Goal: Task Accomplishment & Management: Complete application form

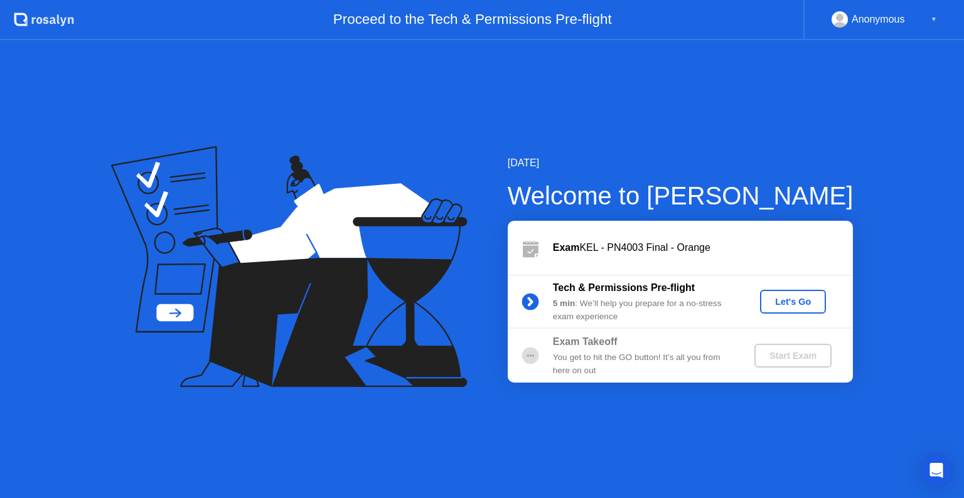
click at [781, 358] on div "Start Exam" at bounding box center [793, 356] width 67 height 10
click at [793, 304] on div "Let's Go" at bounding box center [793, 302] width 56 height 10
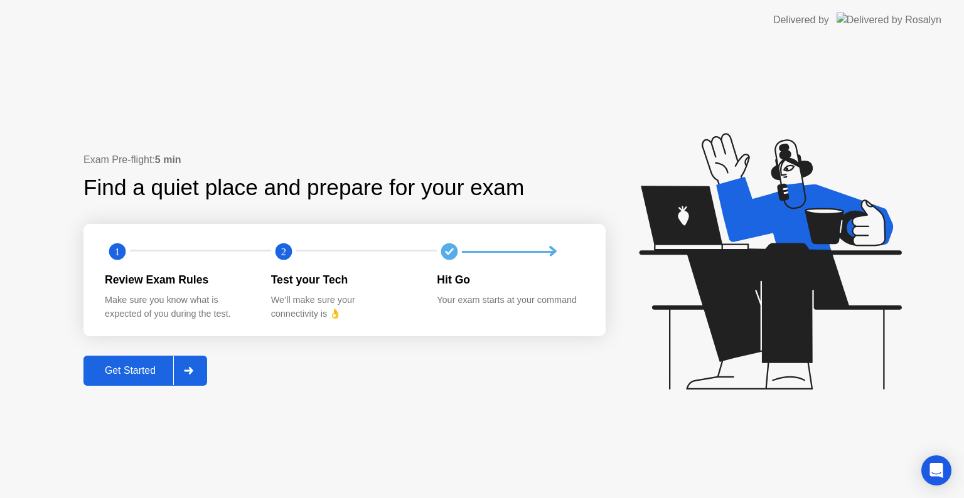
click at [159, 372] on div "Get Started" at bounding box center [130, 370] width 86 height 11
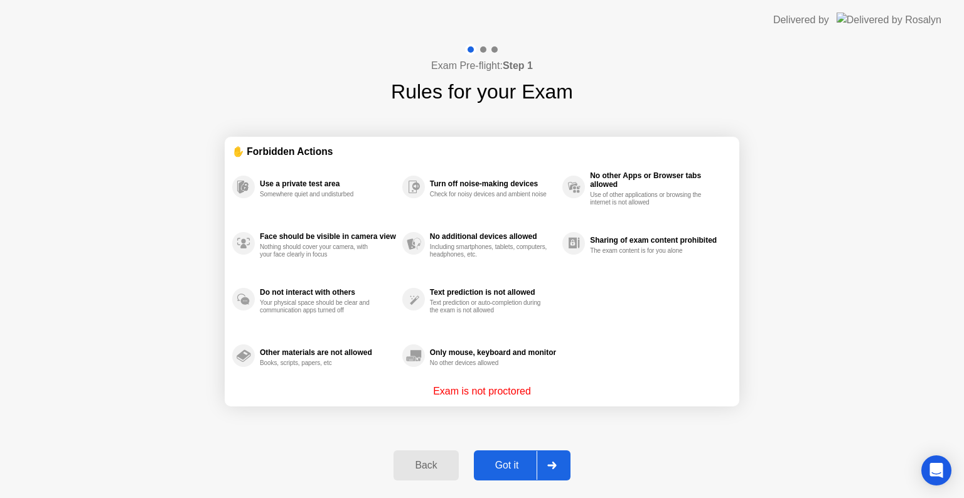
click at [512, 476] on button "Got it" at bounding box center [522, 466] width 97 height 30
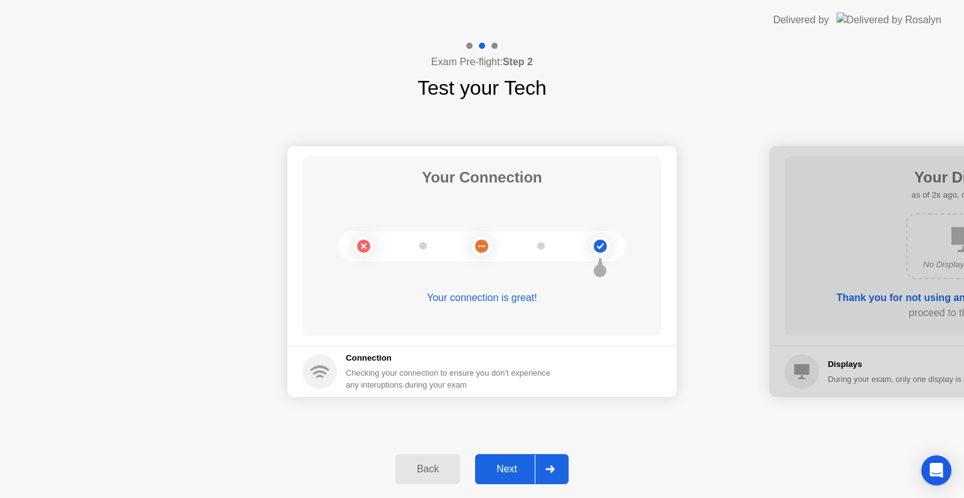
click at [512, 475] on div "Next" at bounding box center [507, 469] width 56 height 11
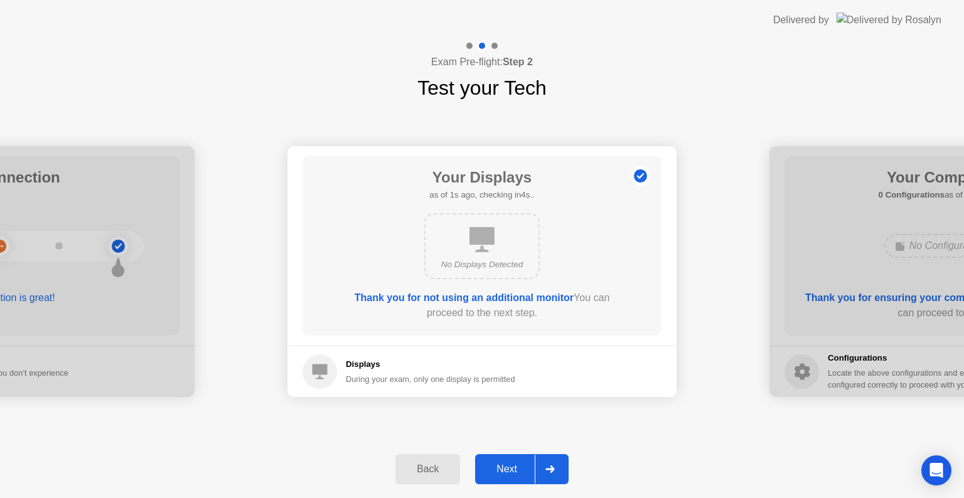
click at [512, 475] on div "Next" at bounding box center [507, 469] width 56 height 11
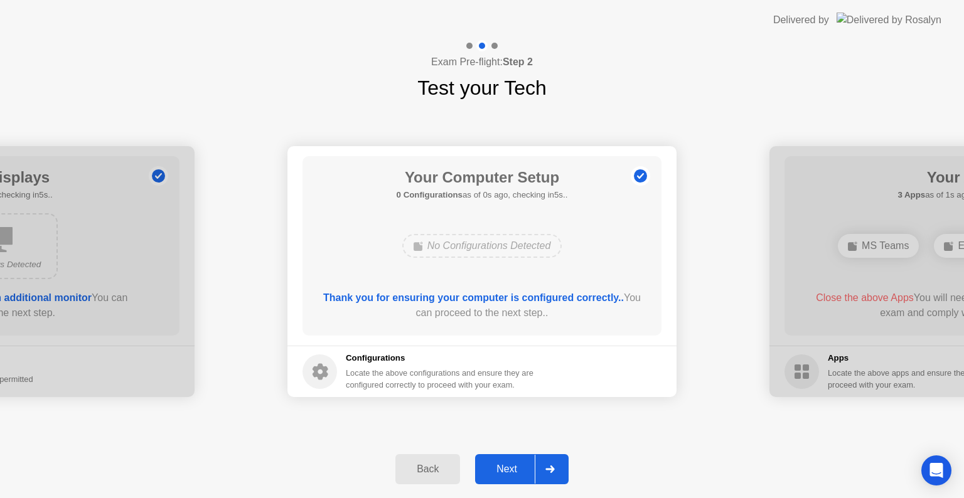
click at [512, 475] on div "Next" at bounding box center [507, 469] width 56 height 11
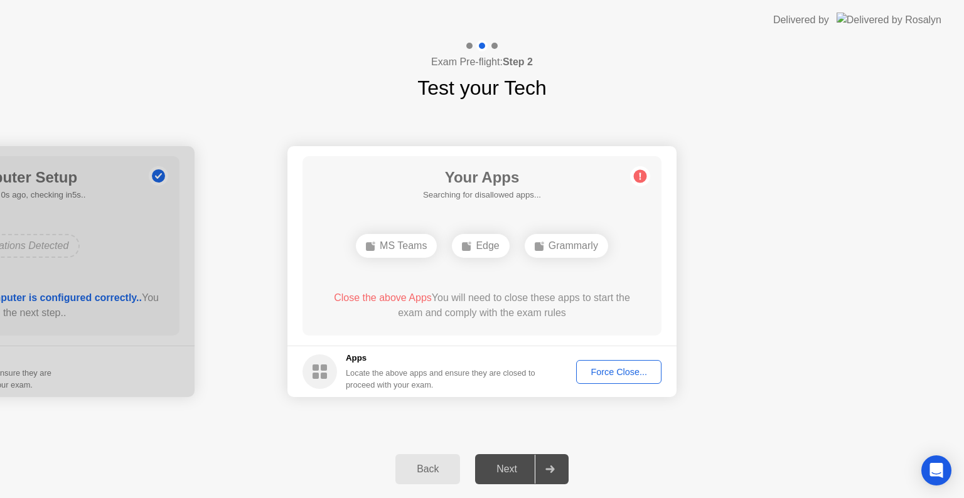
click at [512, 475] on div "Next" at bounding box center [507, 469] width 56 height 11
click at [609, 377] on div "Force Close..." at bounding box center [619, 372] width 77 height 10
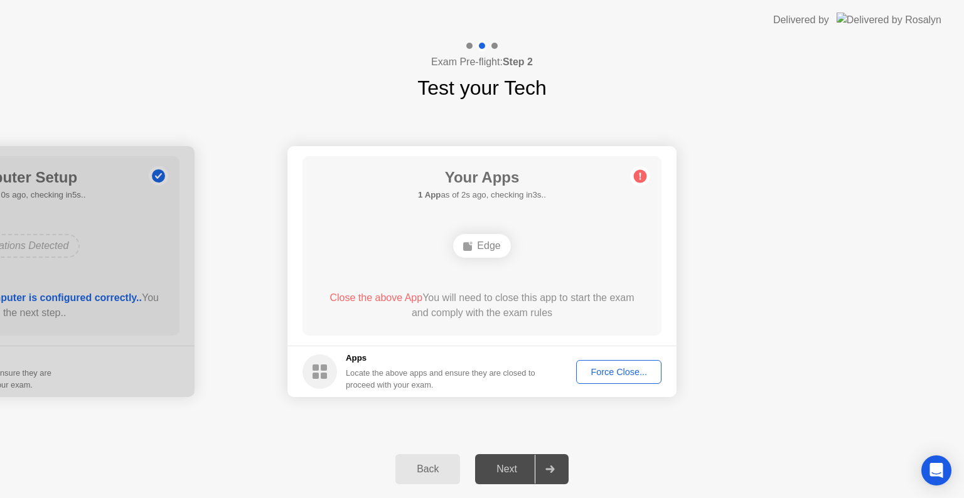
click at [502, 465] on div "Next" at bounding box center [507, 469] width 56 height 11
click at [590, 382] on button "Force Close..." at bounding box center [618, 372] width 85 height 24
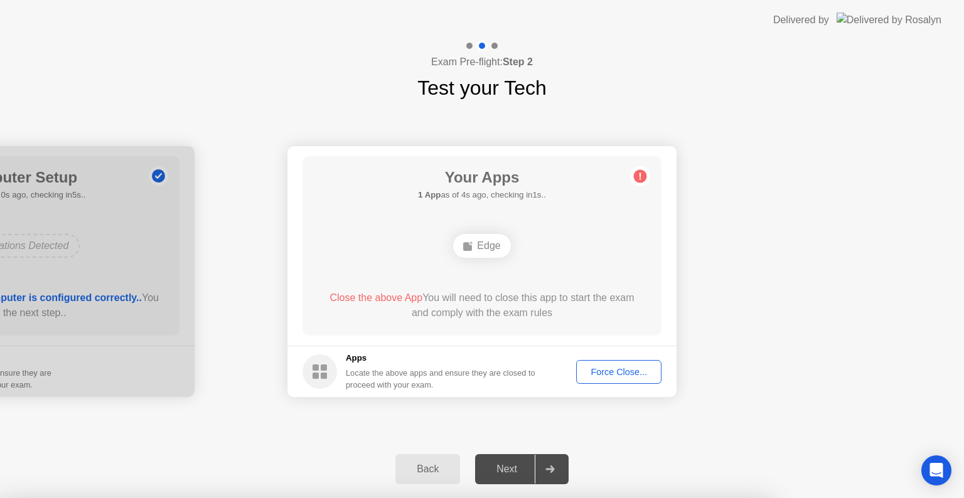
click at [590, 498] on div at bounding box center [482, 498] width 964 height 0
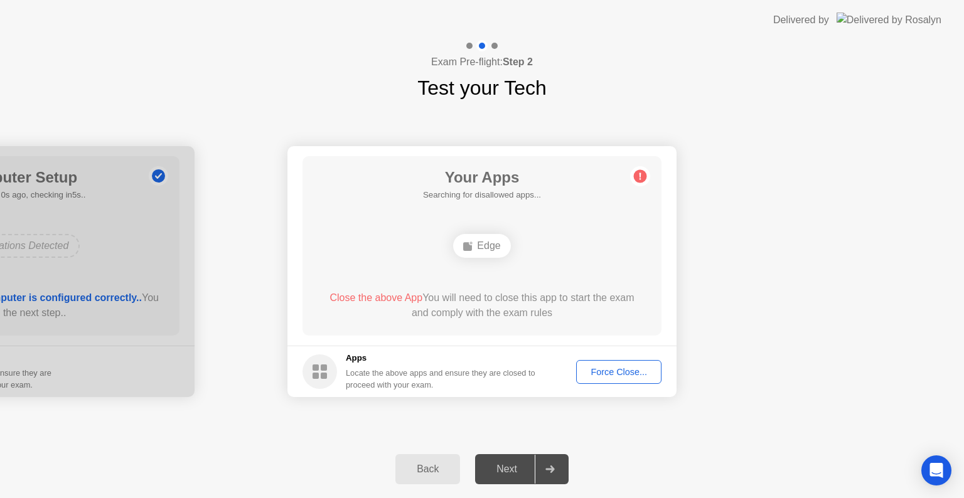
click at [542, 476] on div at bounding box center [550, 469] width 30 height 29
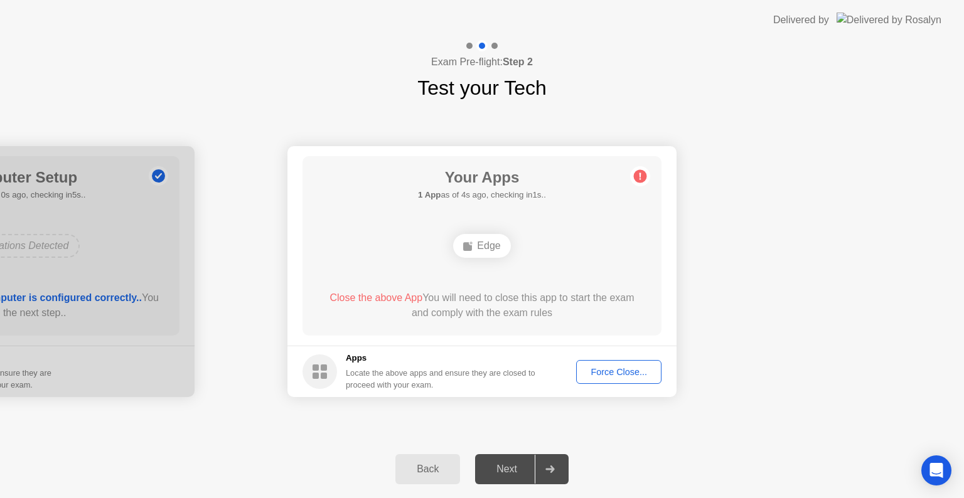
click at [603, 374] on div "Force Close..." at bounding box center [619, 372] width 77 height 10
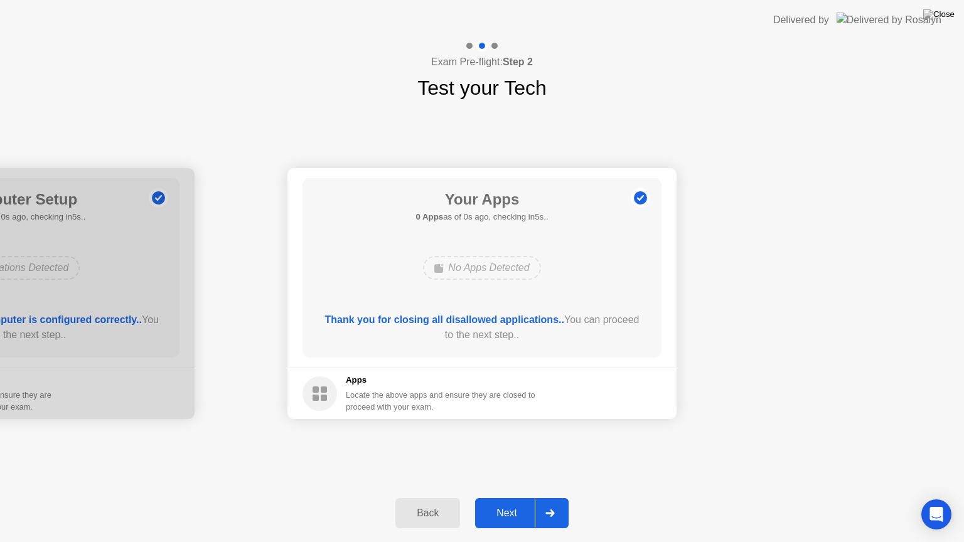
drag, startPoint x: 429, startPoint y: 470, endPoint x: 429, endPoint y: 485, distance: 15.1
click at [429, 485] on div "Back Next" at bounding box center [482, 514] width 964 height 58
click at [504, 498] on div "Next" at bounding box center [507, 513] width 56 height 11
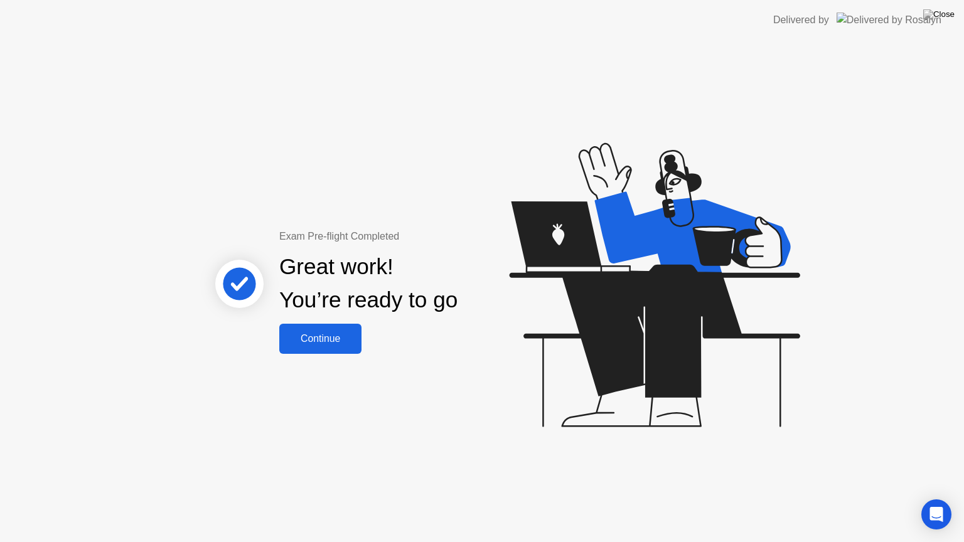
click at [324, 340] on div "Continue" at bounding box center [320, 338] width 75 height 11
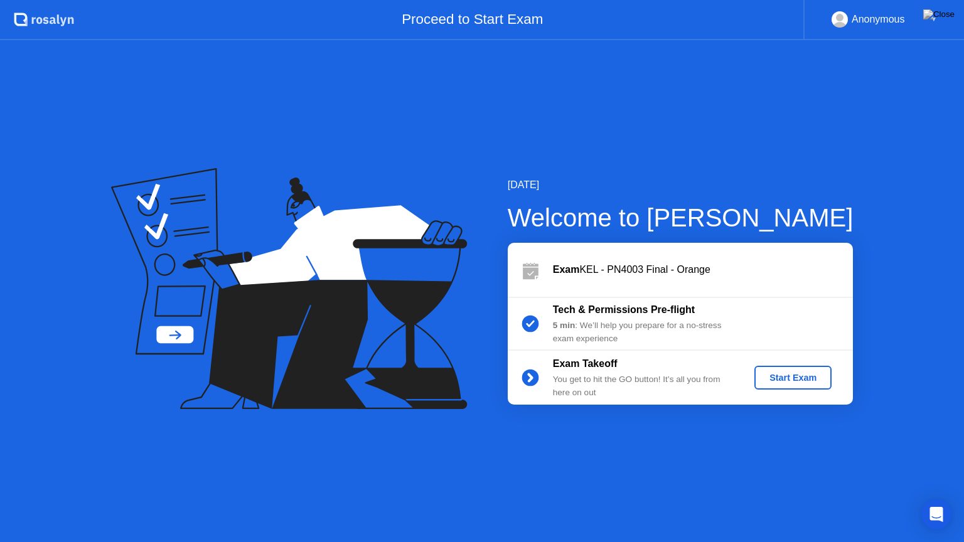
click at [806, 375] on div "Start Exam" at bounding box center [793, 378] width 67 height 10
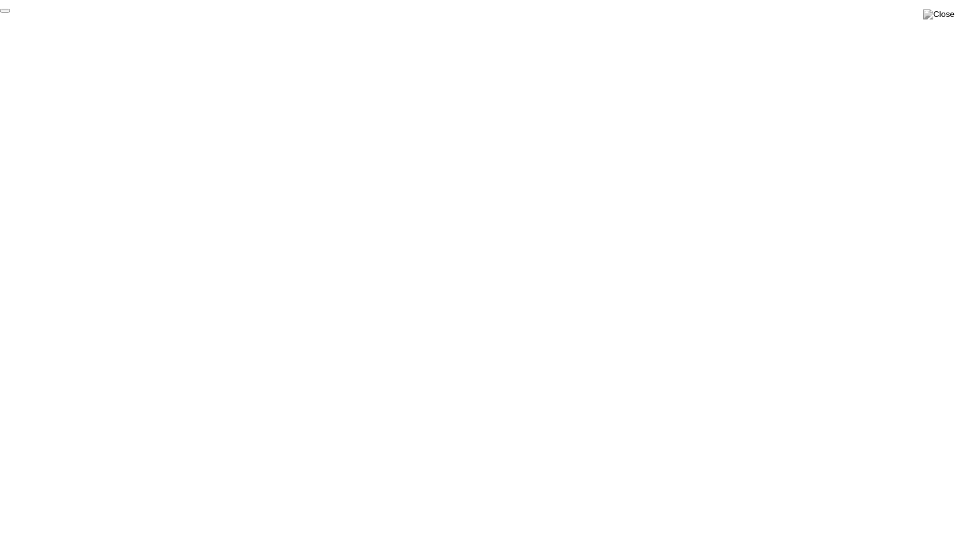
click div "End Proctoring Session"
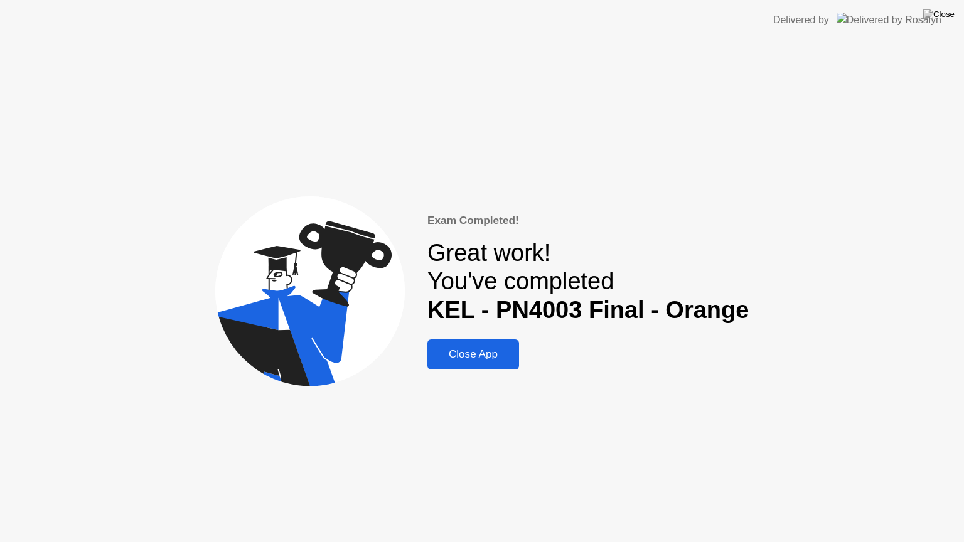
click at [465, 346] on button "Close App" at bounding box center [473, 355] width 92 height 30
